Goal: Task Accomplishment & Management: Use online tool/utility

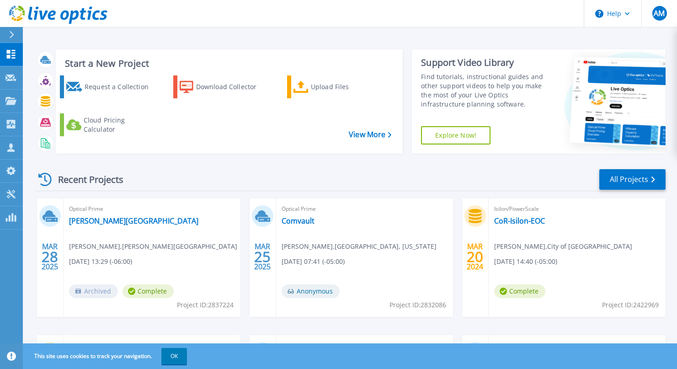
click at [12, 37] on icon at bounding box center [12, 34] width 5 height 7
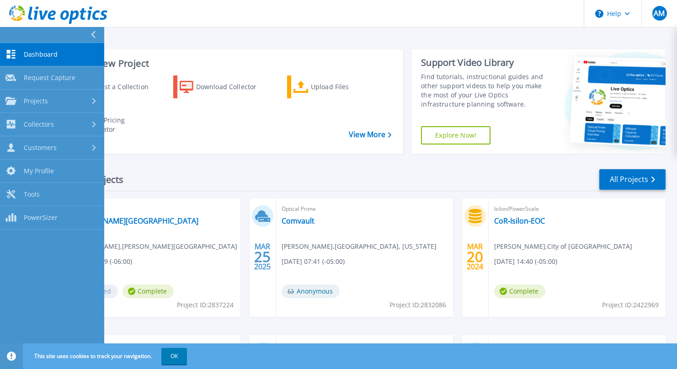
click at [73, 45] on link "Dashboard Dashboard" at bounding box center [52, 54] width 104 height 23
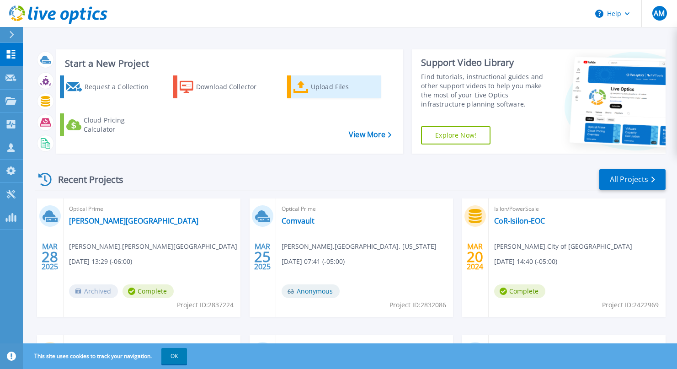
click at [317, 93] on div "Upload Files" at bounding box center [345, 87] width 68 height 18
click at [309, 87] on icon at bounding box center [300, 86] width 15 height 13
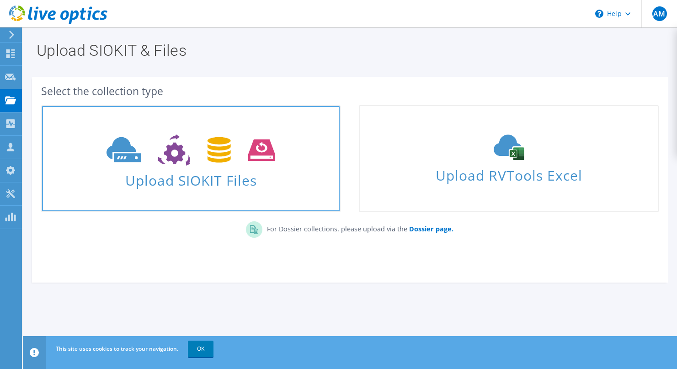
click at [170, 153] on use at bounding box center [191, 150] width 169 height 32
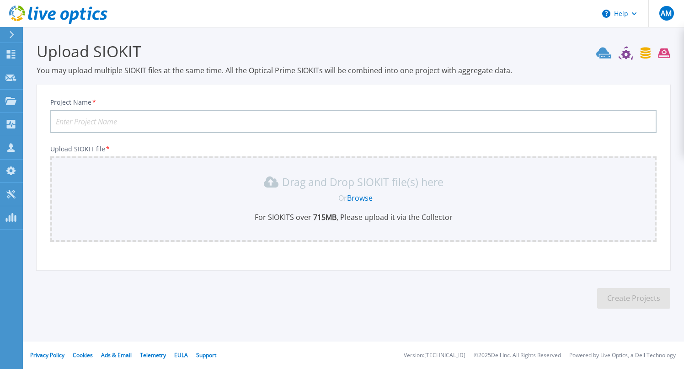
click at [357, 197] on link "Browse" at bounding box center [360, 198] width 26 height 10
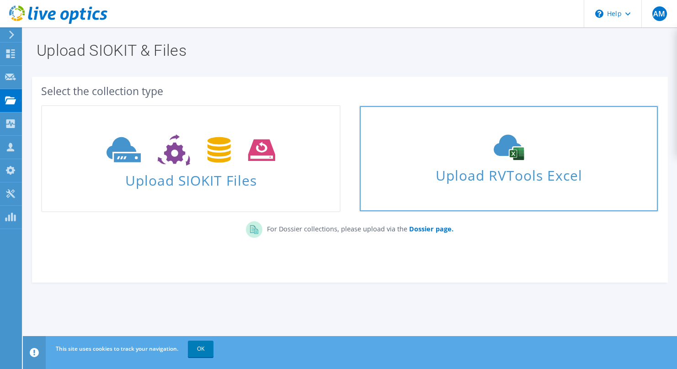
click at [505, 171] on span "Upload RVTools Excel" at bounding box center [509, 173] width 298 height 20
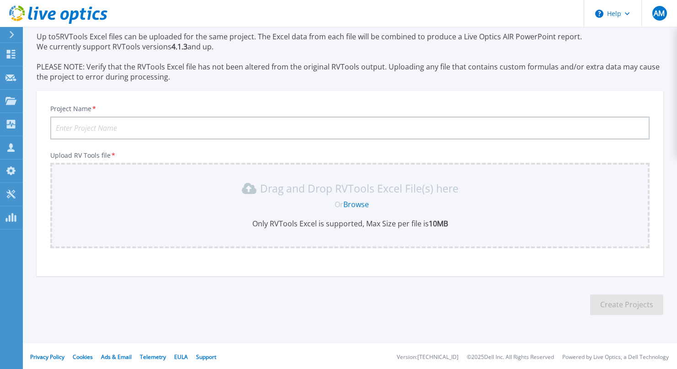
scroll to position [35, 0]
click at [354, 204] on link "Browse" at bounding box center [356, 203] width 26 height 10
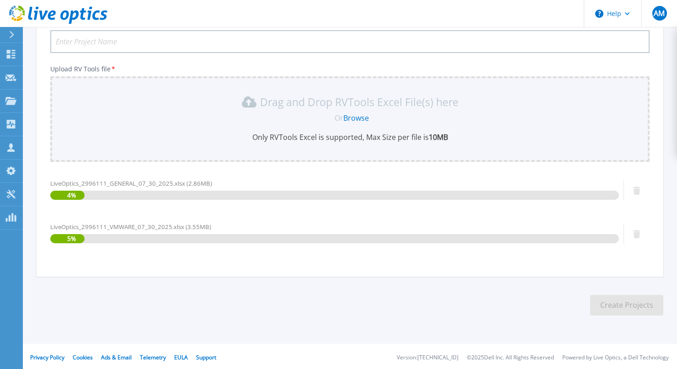
scroll to position [122, 0]
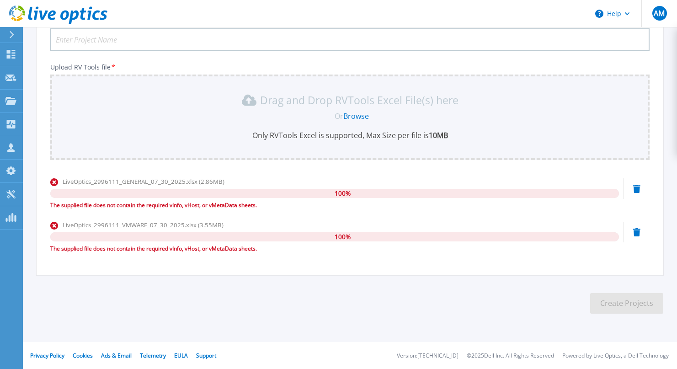
click at [11, 32] on icon at bounding box center [12, 34] width 5 height 7
click at [197, 18] on header "Help AM Channel Partner Allen McCurdy amccurdy@commvault.com MSP ENTERPRISES PT…" at bounding box center [338, 13] width 677 height 27
click at [11, 32] on icon at bounding box center [11, 34] width 5 height 7
click at [344, 75] on div "Drag and Drop RVTools Excel File(s) here Or Browse Only RVTools Excel is suppor…" at bounding box center [349, 117] width 599 height 85
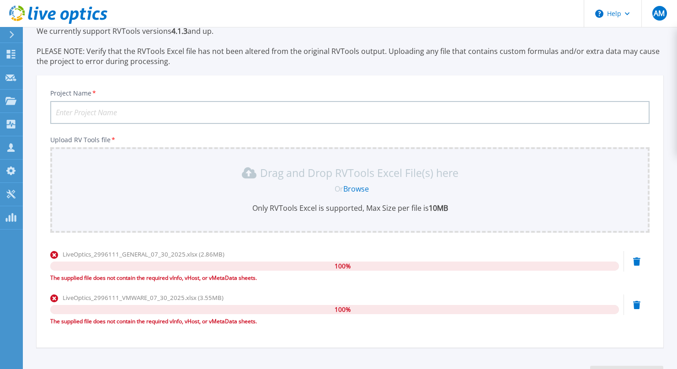
scroll to position [0, 0]
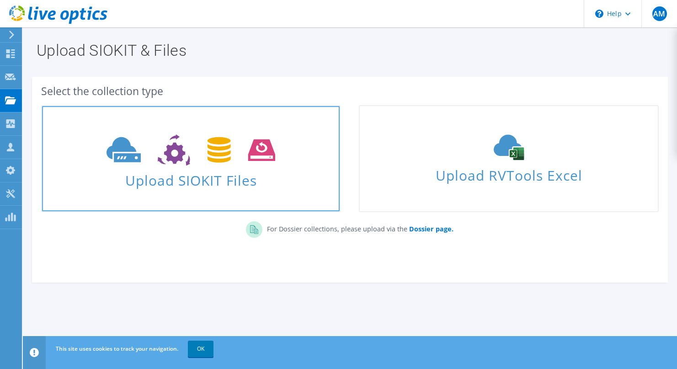
click at [221, 153] on use at bounding box center [191, 150] width 169 height 32
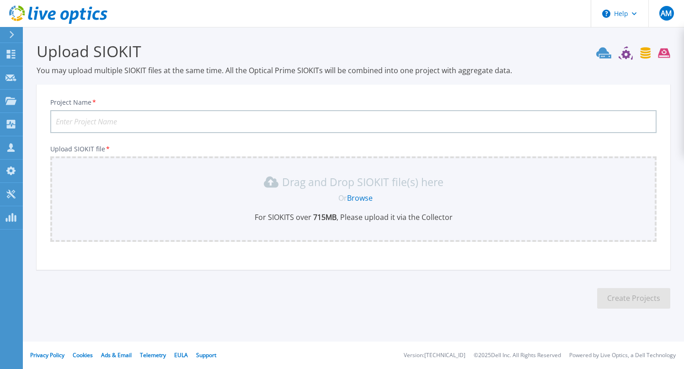
click at [355, 197] on link "Browse" at bounding box center [360, 198] width 26 height 10
click at [10, 32] on icon at bounding box center [11, 34] width 5 height 7
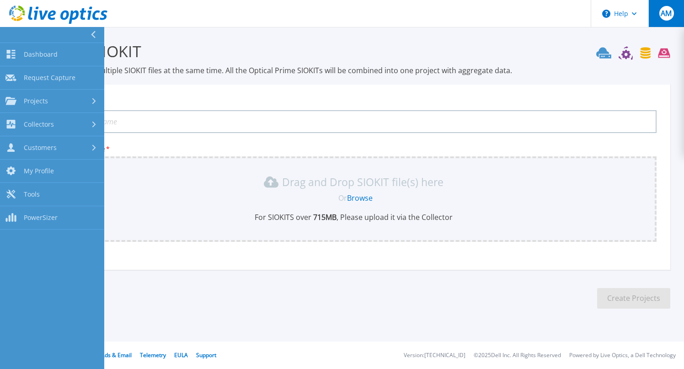
click at [668, 15] on span "AM" at bounding box center [666, 13] width 11 height 7
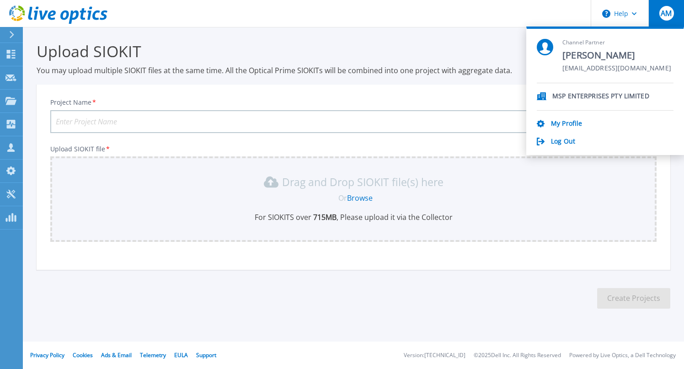
click at [492, 43] on h3 "Upload SIOKIT" at bounding box center [354, 51] width 634 height 21
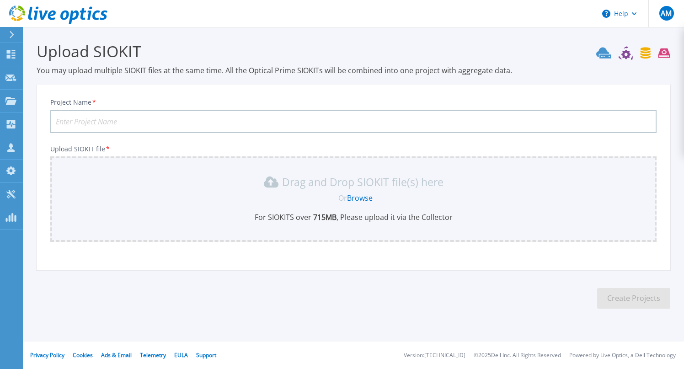
click at [643, 53] on icon at bounding box center [633, 53] width 74 height 14
click at [667, 16] on span "AM" at bounding box center [666, 13] width 11 height 7
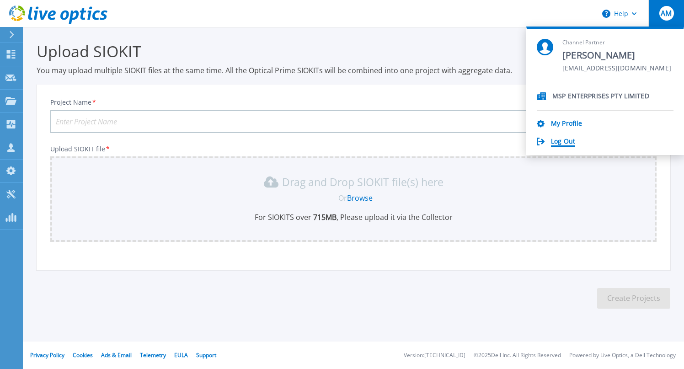
click at [562, 142] on link "Log Out" at bounding box center [563, 142] width 24 height 9
